Goal: Transaction & Acquisition: Purchase product/service

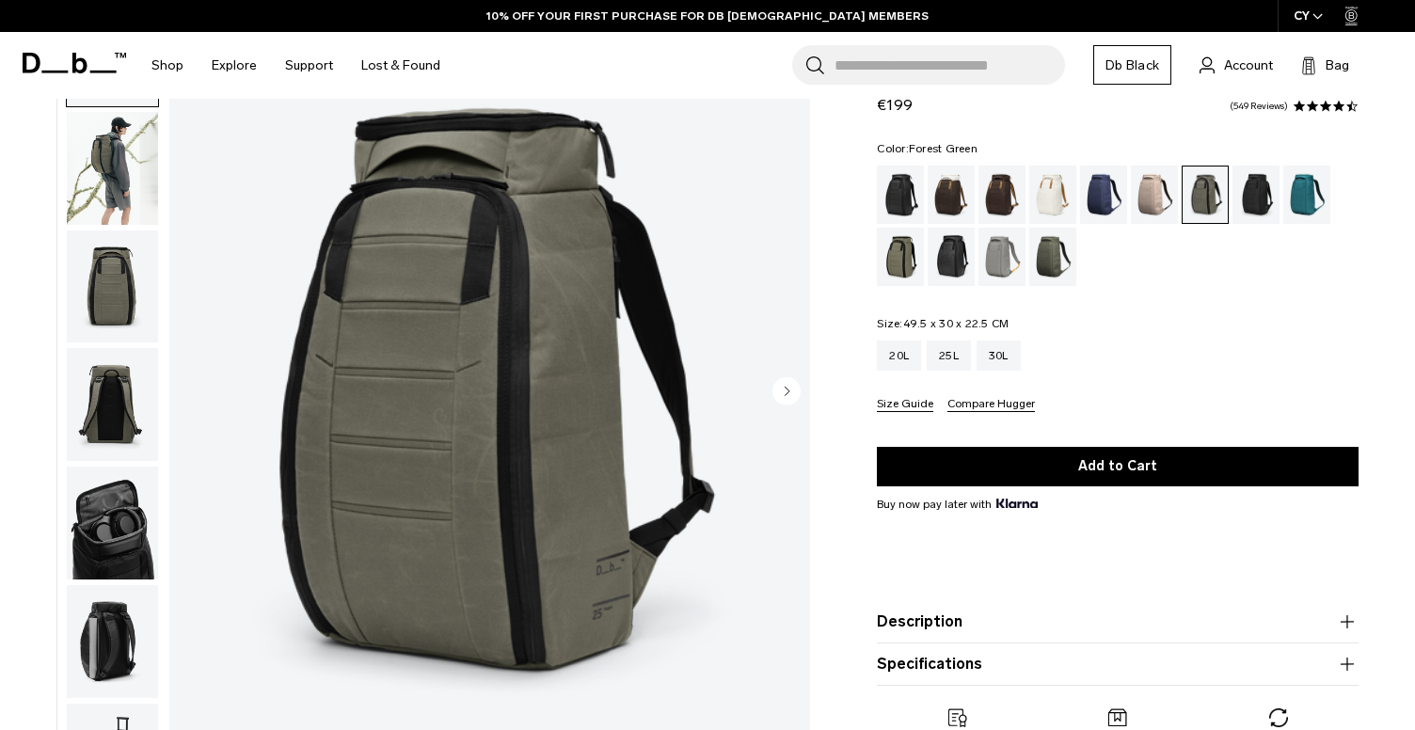
scroll to position [84, 0]
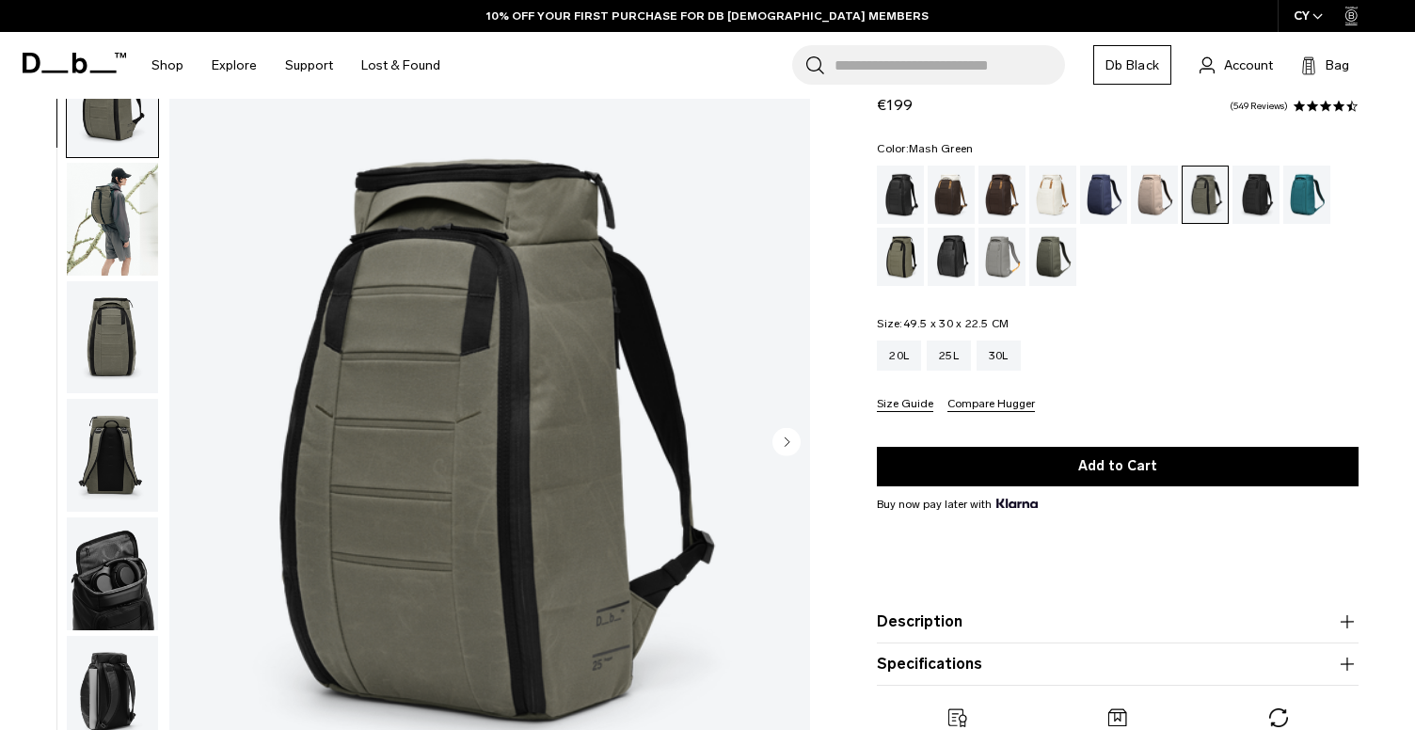
click at [911, 251] on div "Mash Green" at bounding box center [901, 257] width 48 height 58
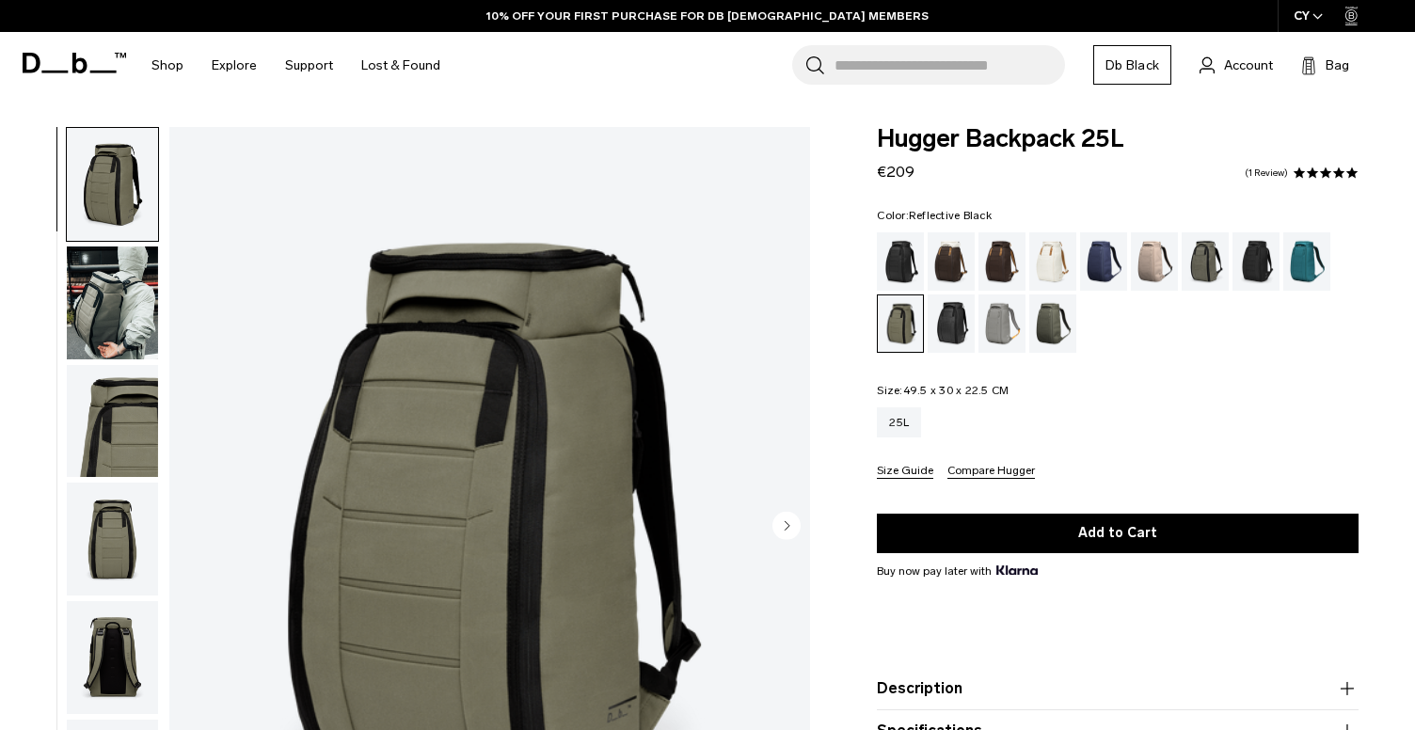
click at [954, 318] on div "Reflective Black" at bounding box center [951, 323] width 48 height 58
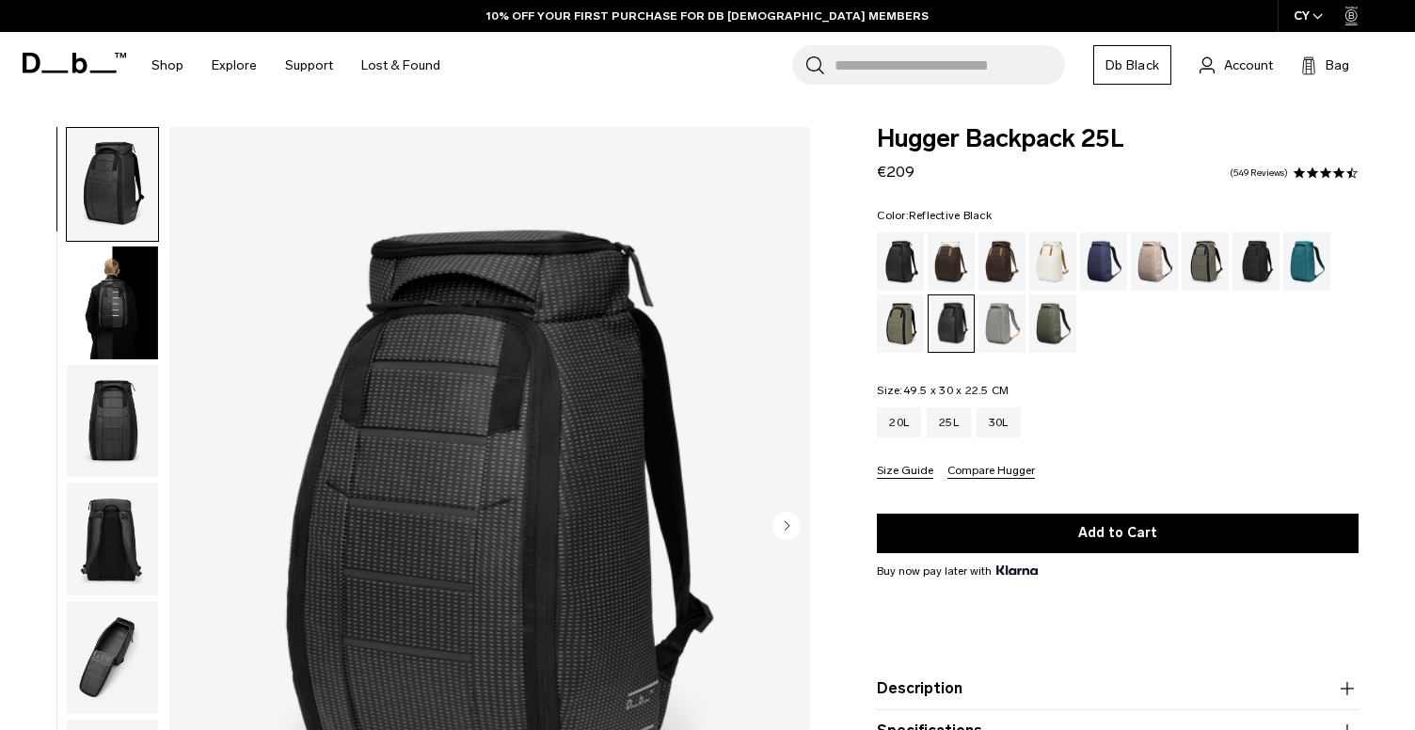
scroll to position [-8, 0]
